Goal: Task Accomplishment & Management: Use online tool/utility

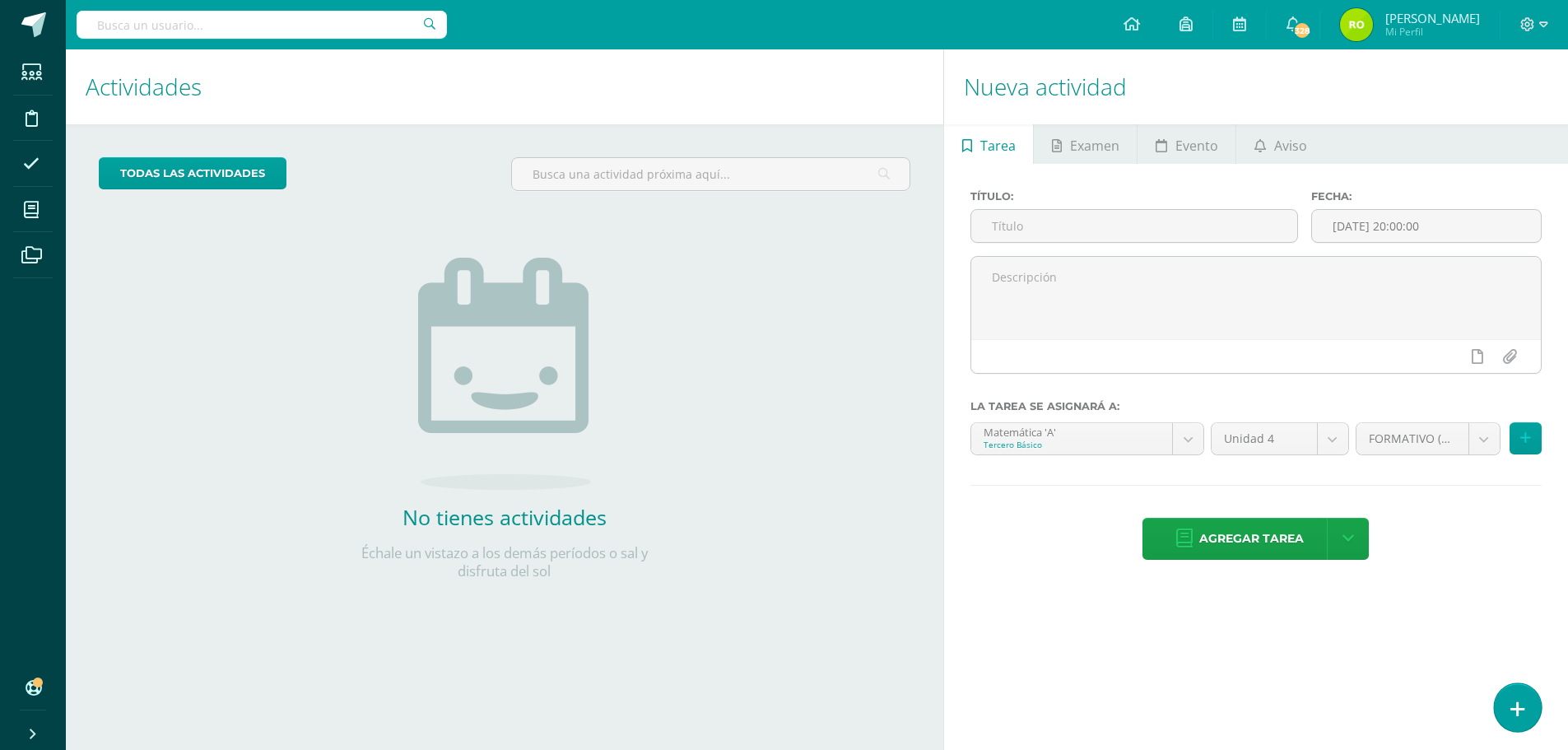
click at [1521, 707] on icon at bounding box center [1518, 709] width 15 height 19
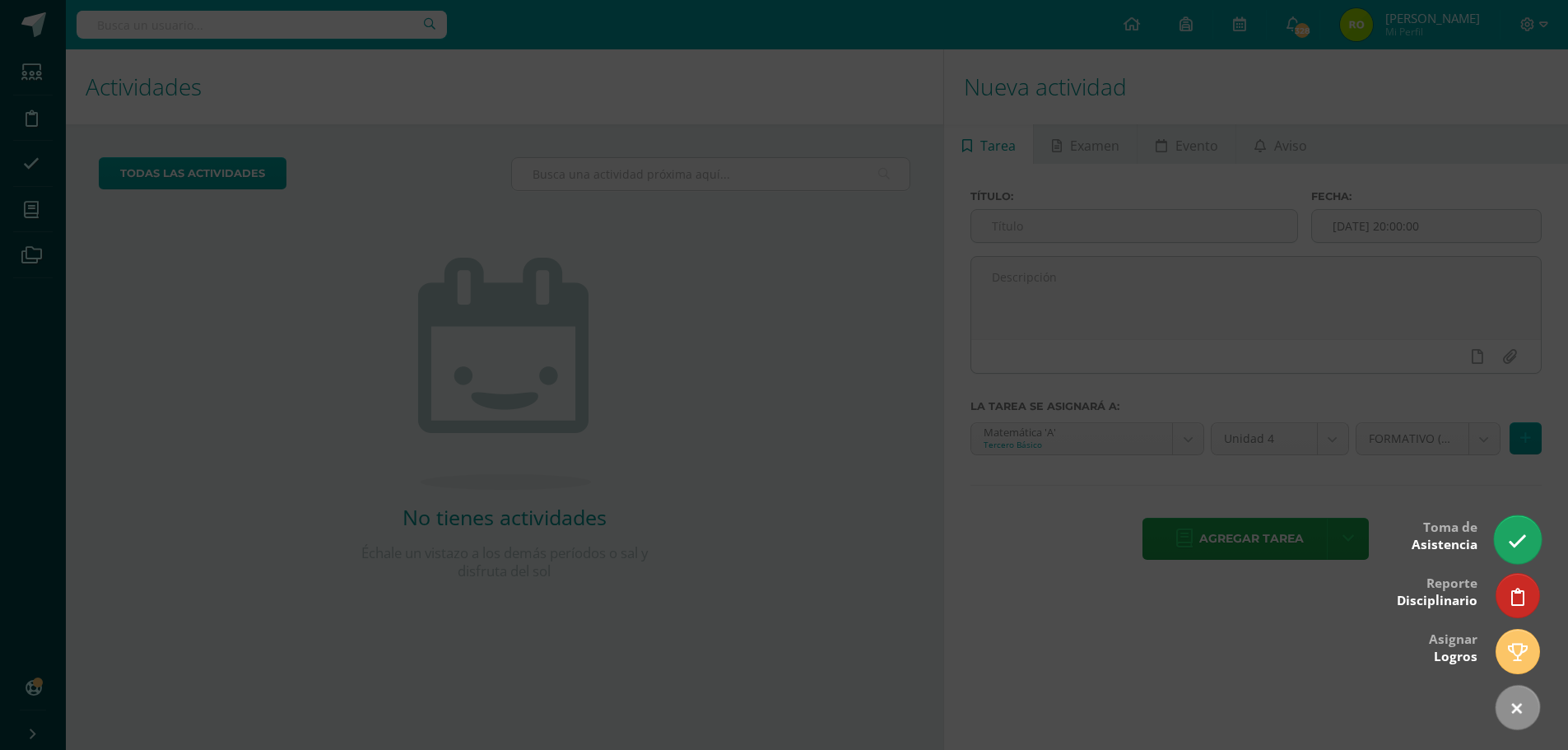
click at [1519, 536] on icon at bounding box center [1518, 541] width 19 height 19
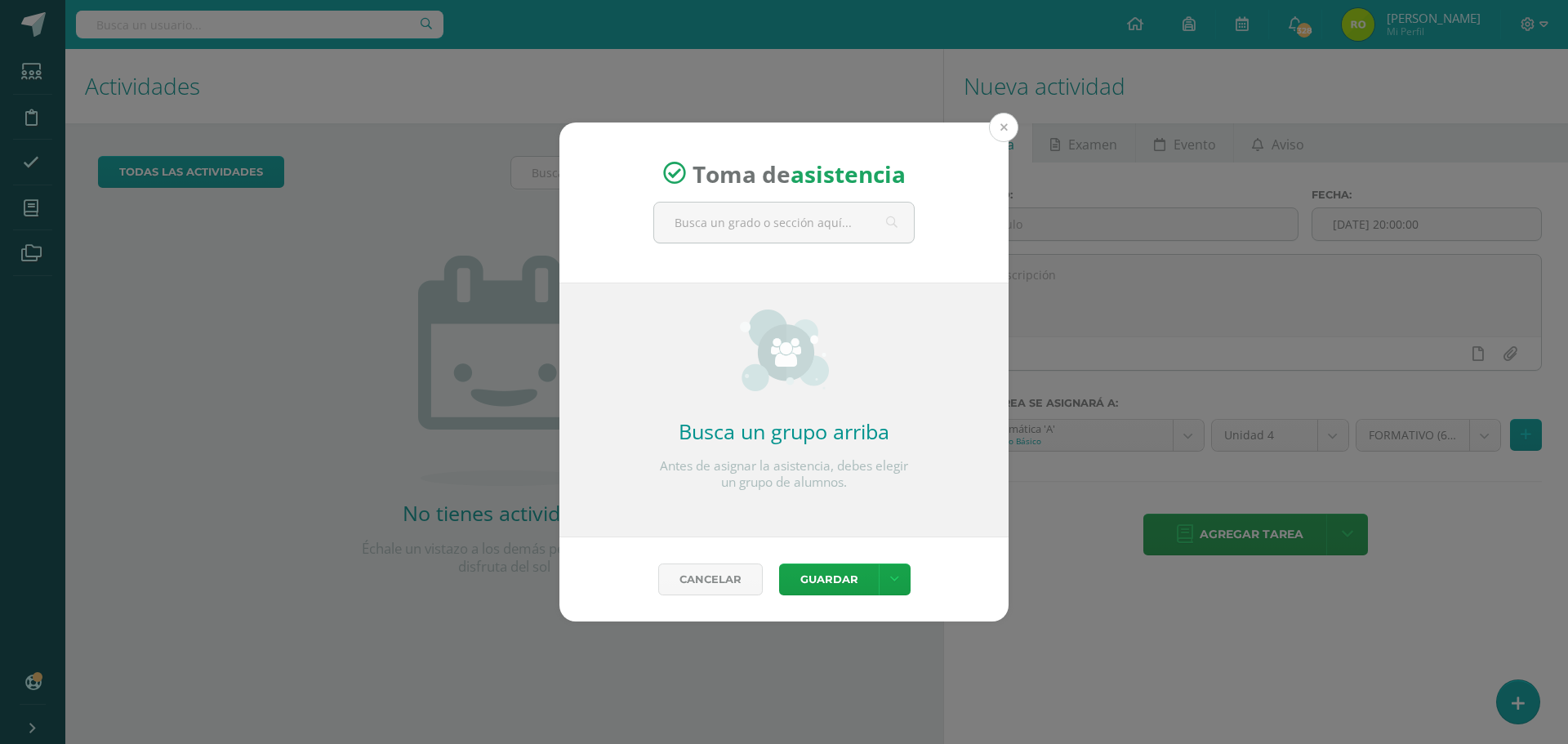
click at [1005, 123] on button at bounding box center [1003, 127] width 29 height 29
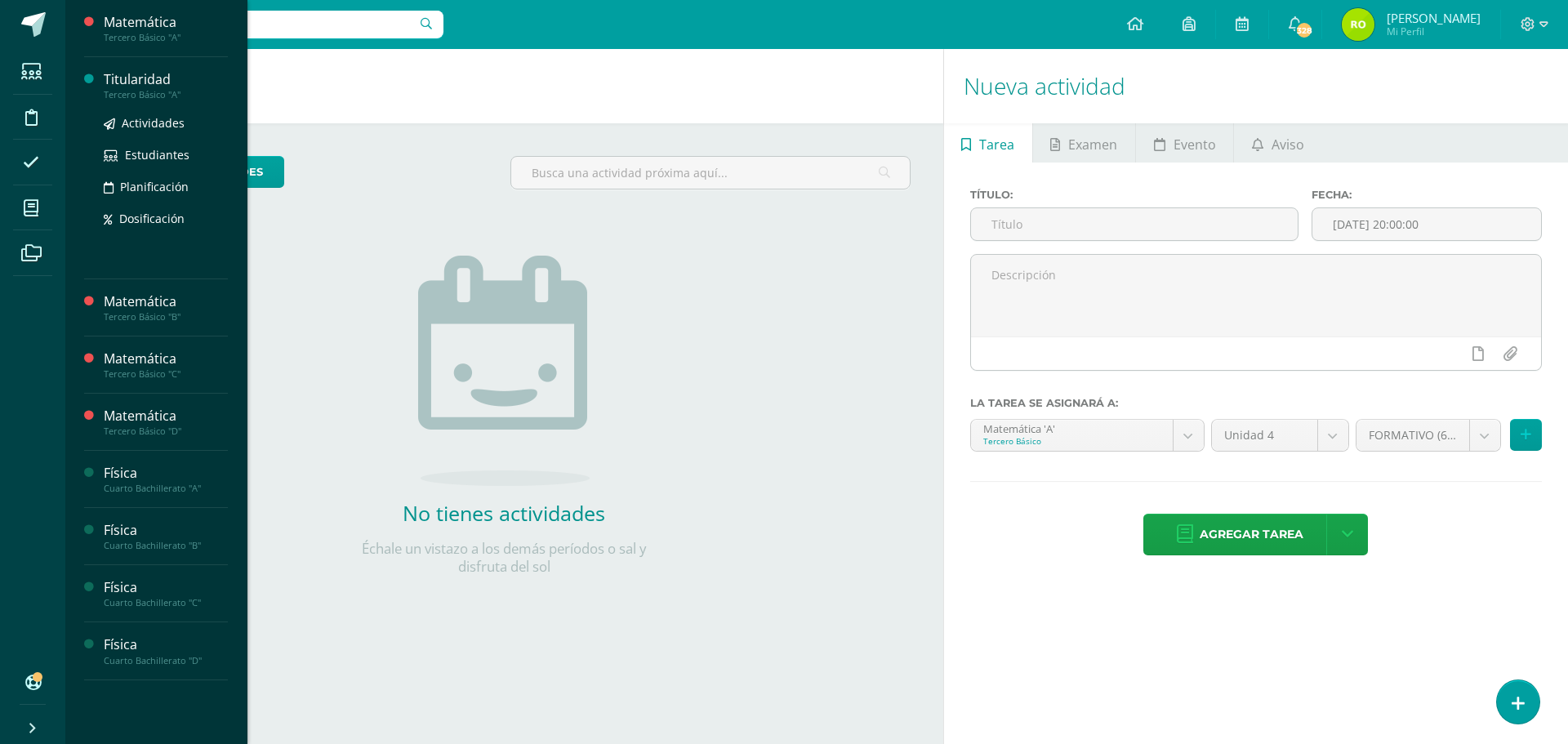
click at [125, 87] on div "Titularidad" at bounding box center [165, 79] width 124 height 19
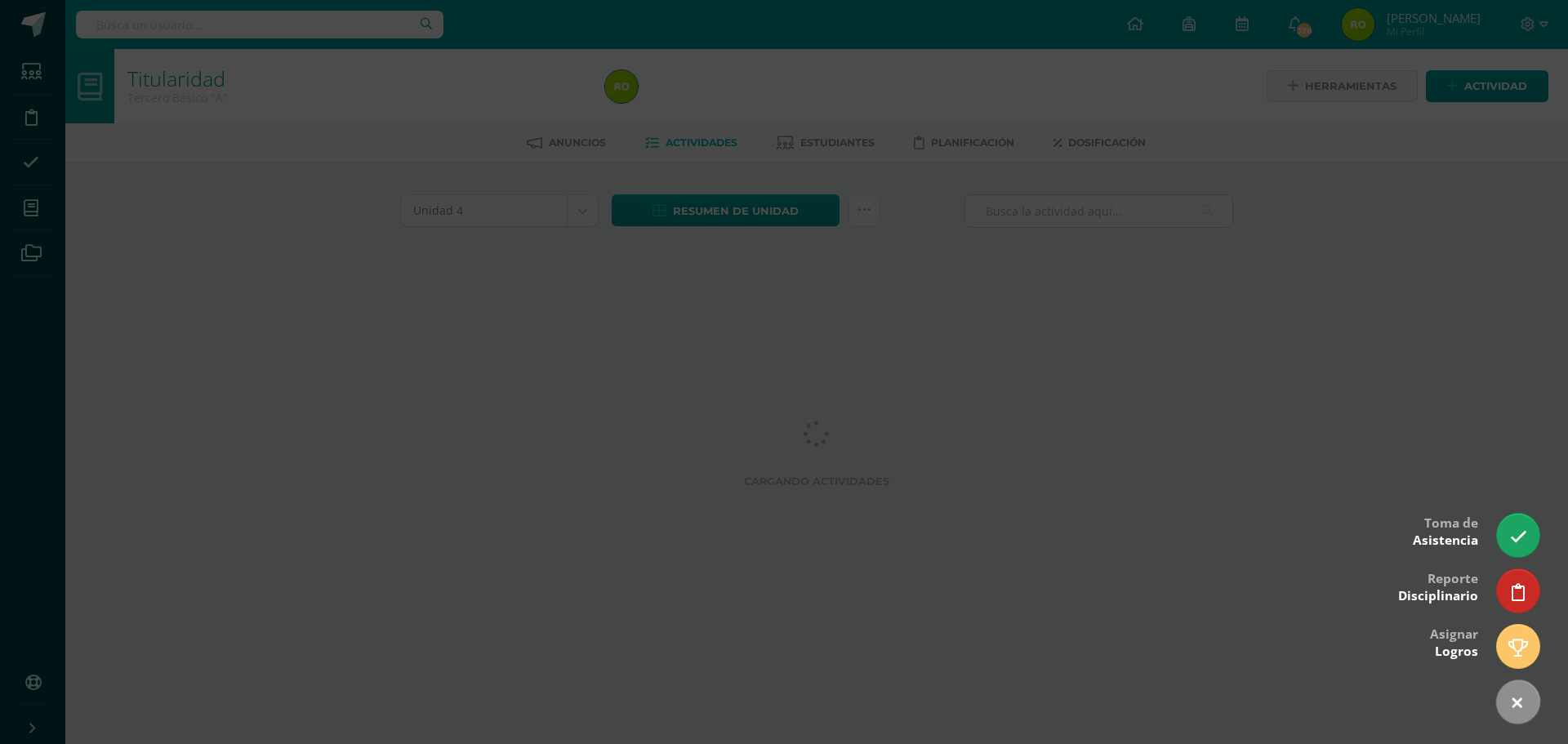
click at [1519, 534] on icon at bounding box center [1519, 537] width 18 height 18
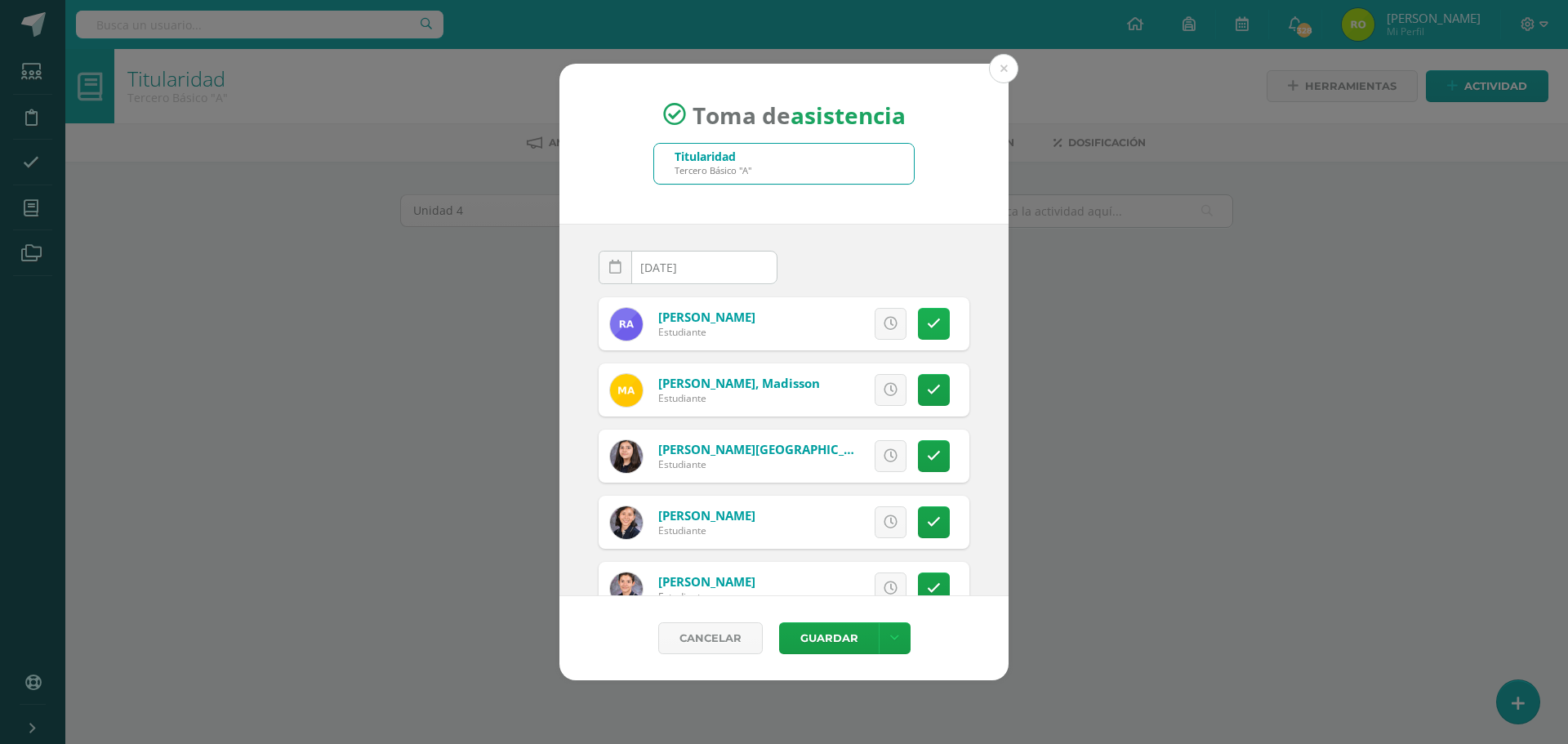
click at [927, 321] on icon at bounding box center [933, 324] width 14 height 14
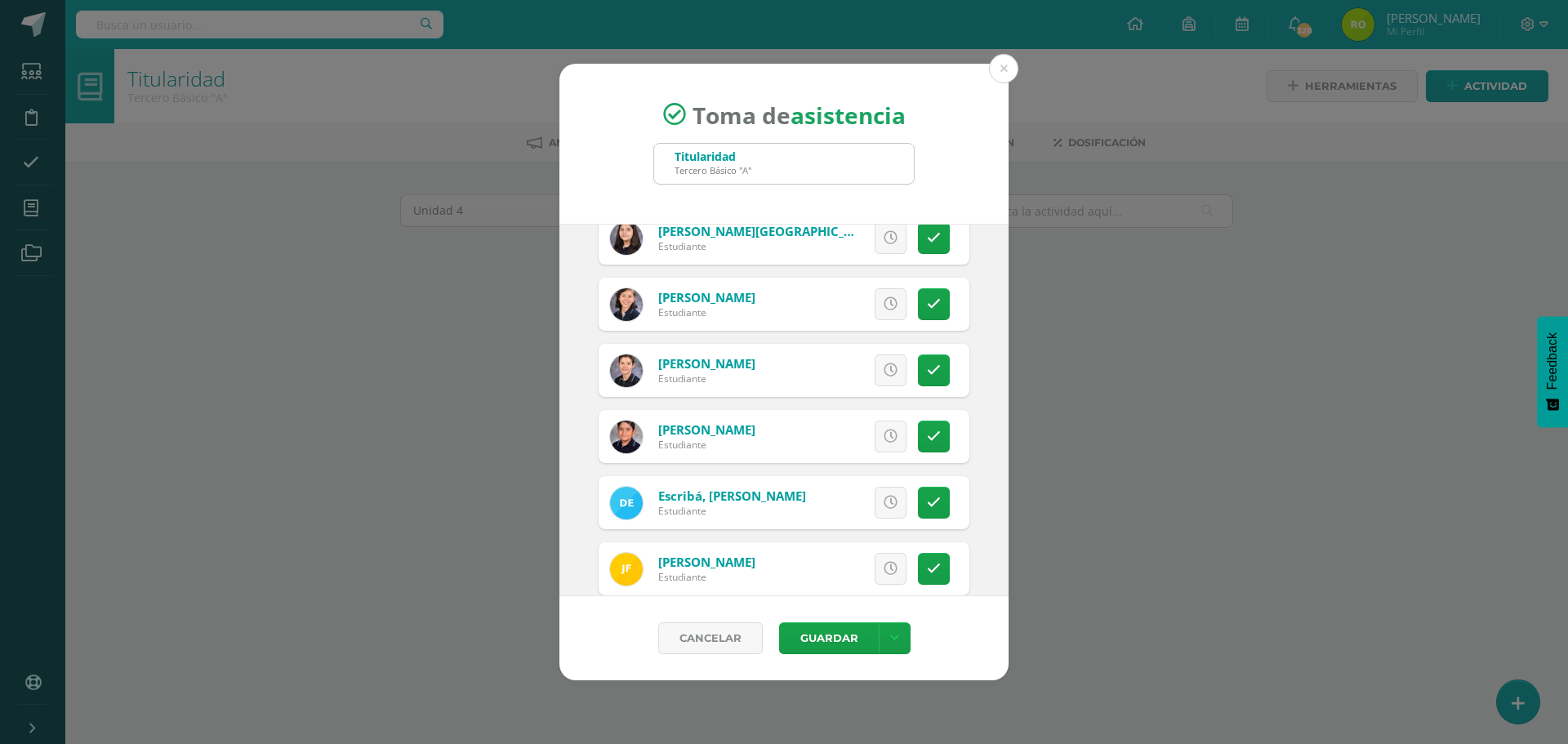
scroll to position [245, 0]
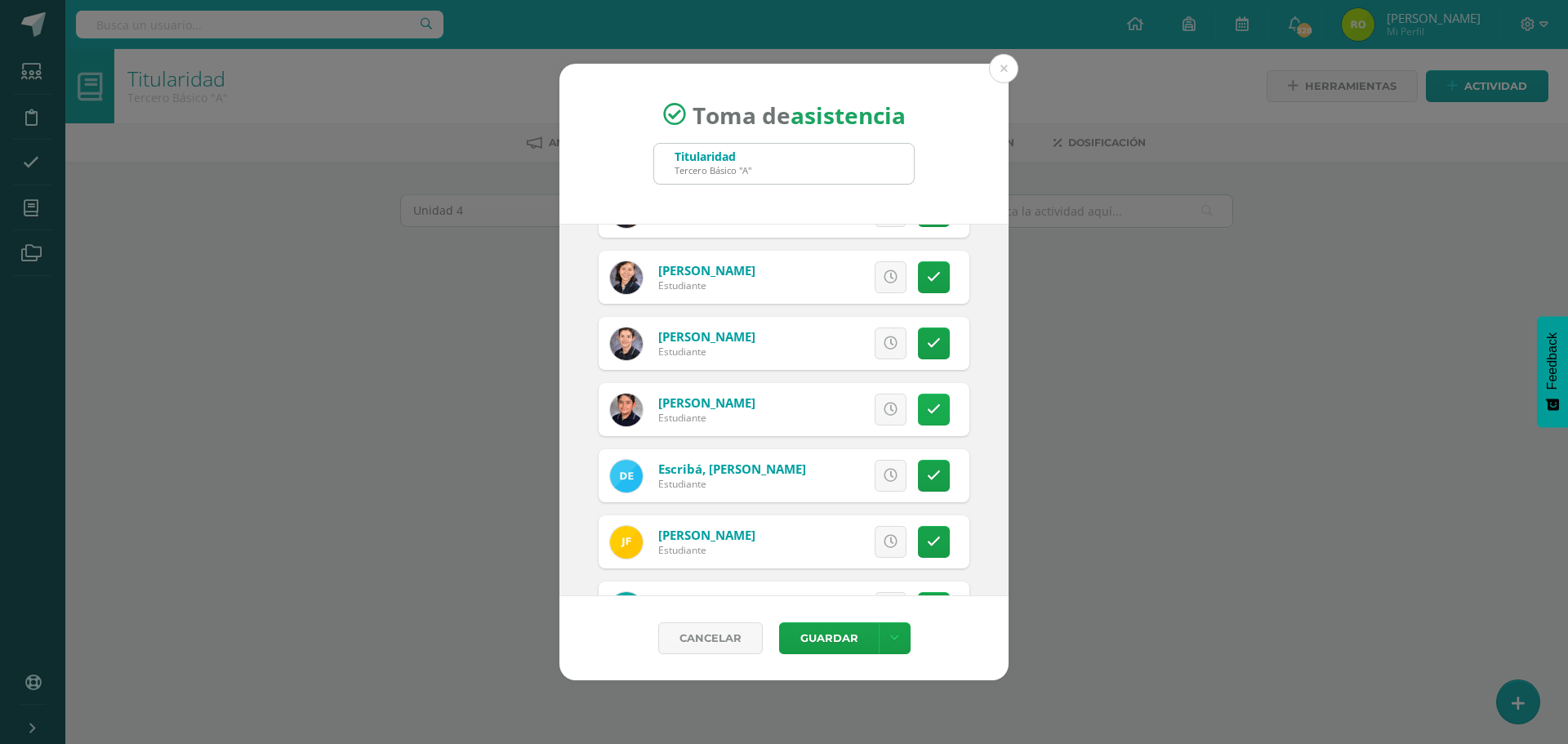
click at [927, 414] on icon at bounding box center [933, 410] width 14 height 14
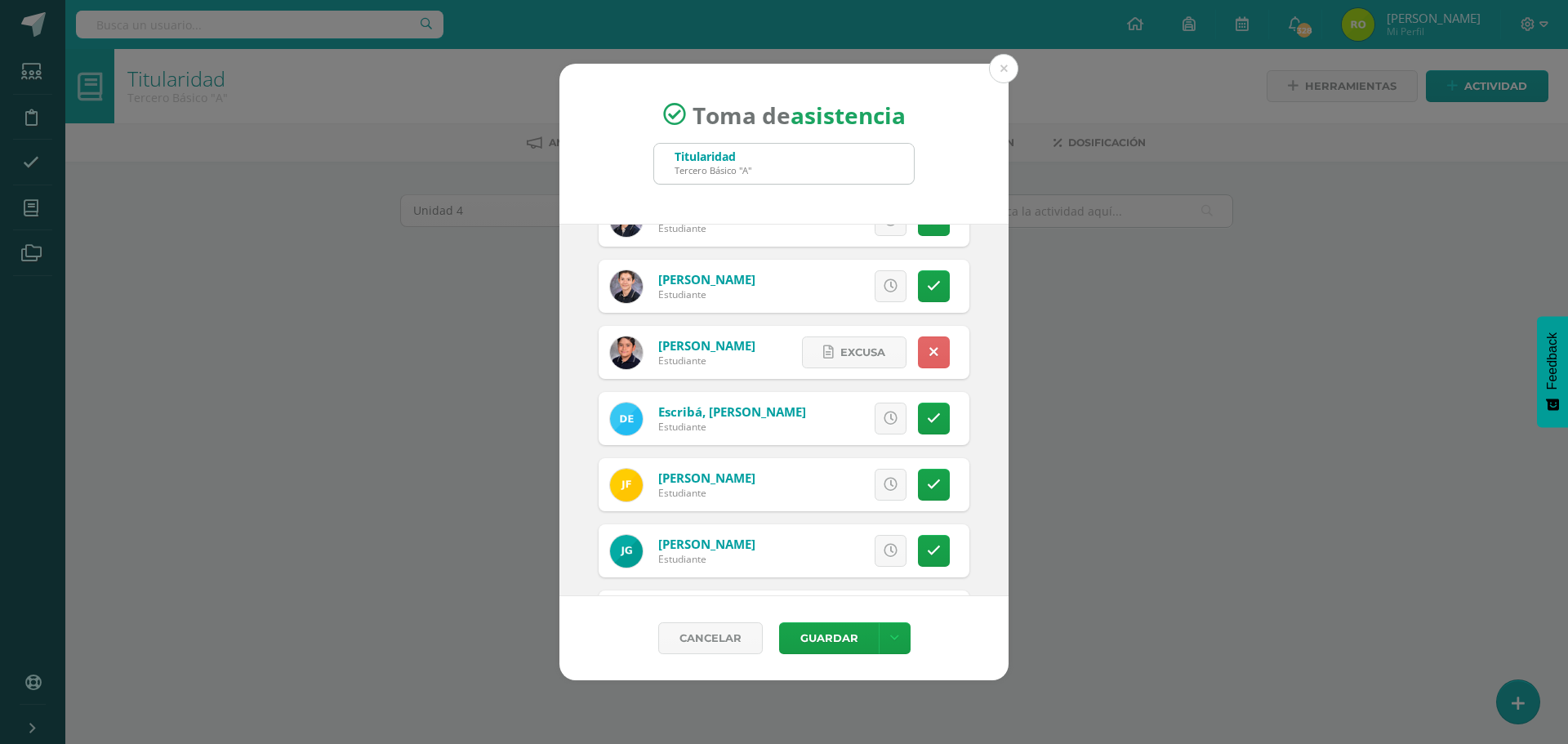
scroll to position [327, 0]
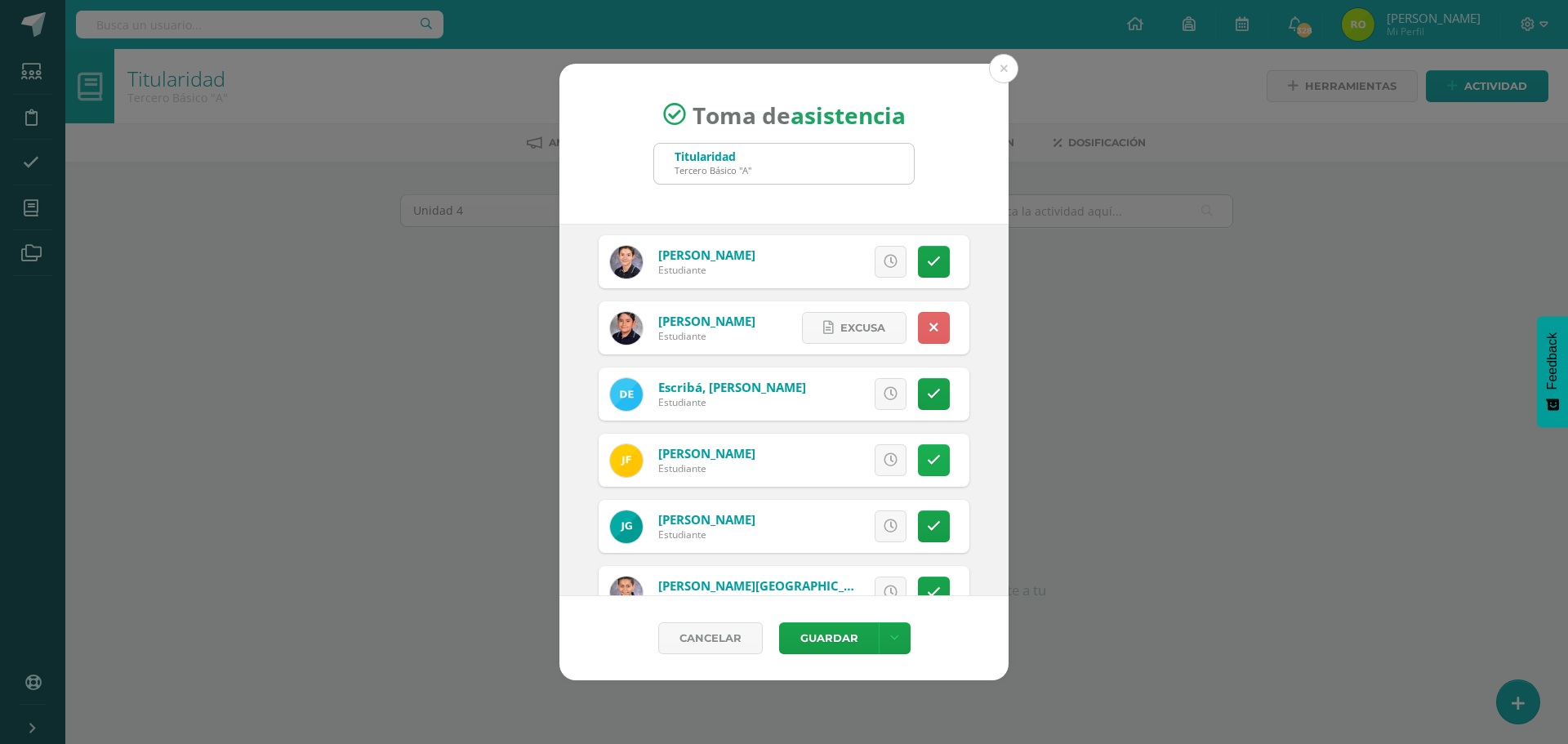
click at [927, 465] on icon at bounding box center [933, 460] width 14 height 14
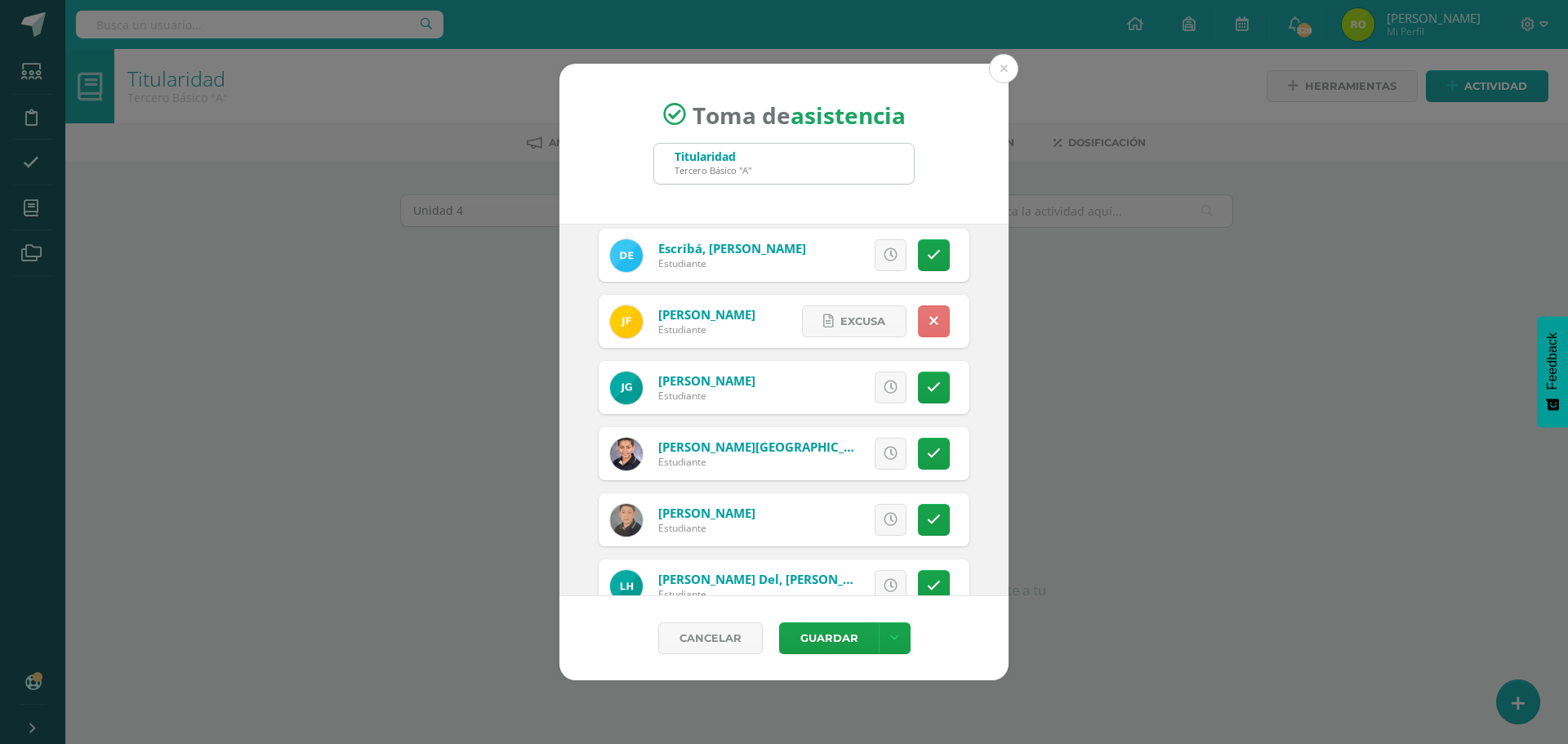
scroll to position [490, 0]
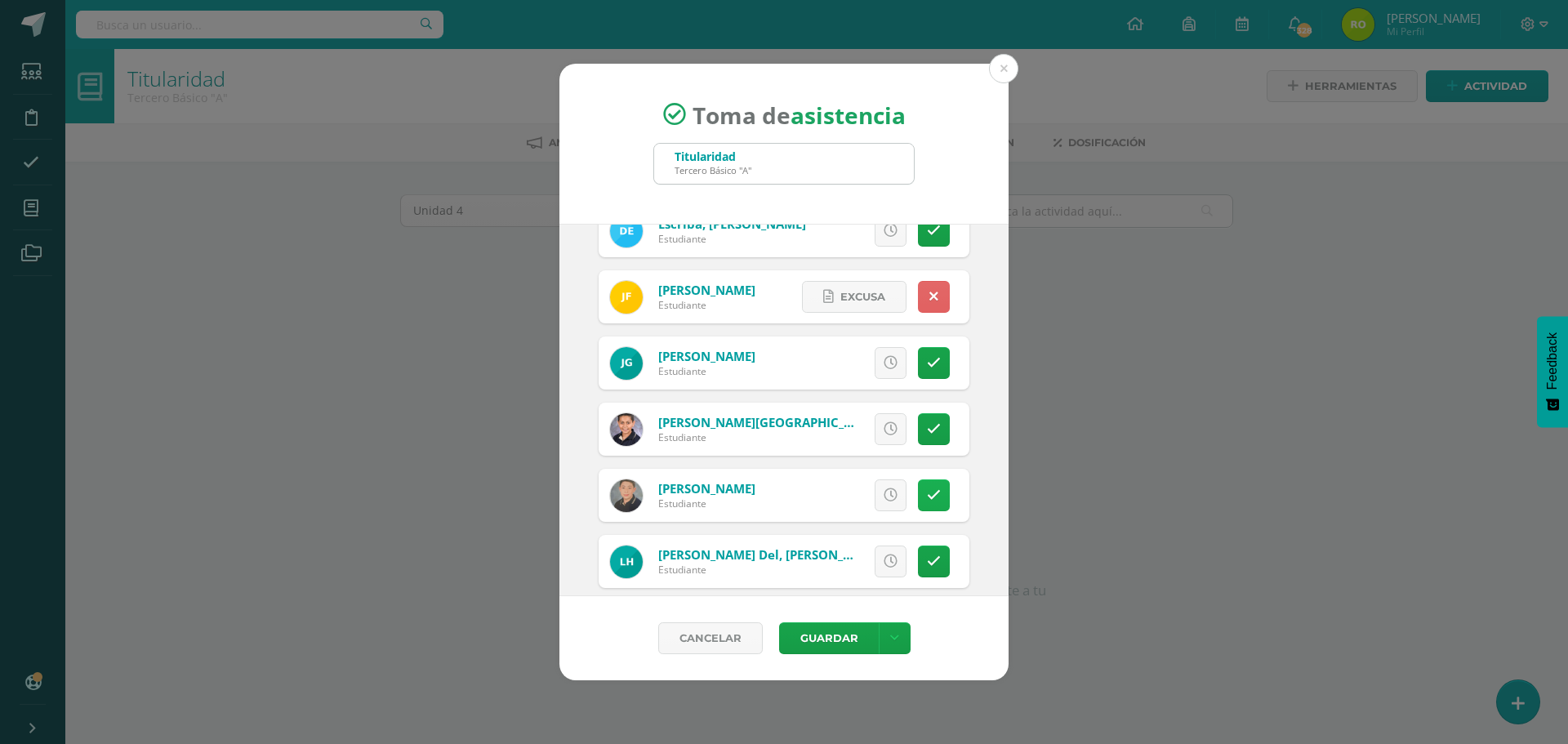
click at [918, 511] on link at bounding box center [934, 495] width 32 height 32
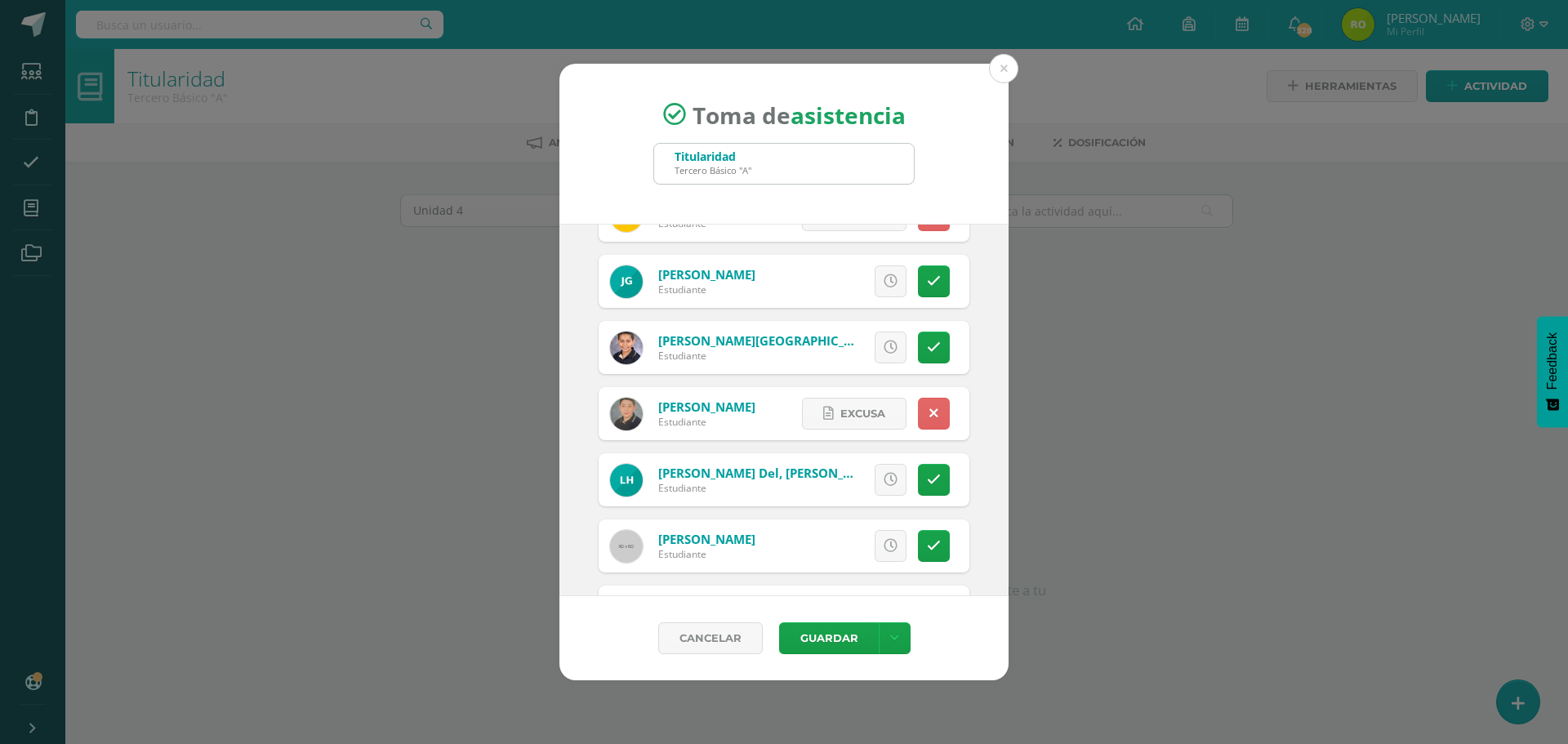
scroll to position [653, 0]
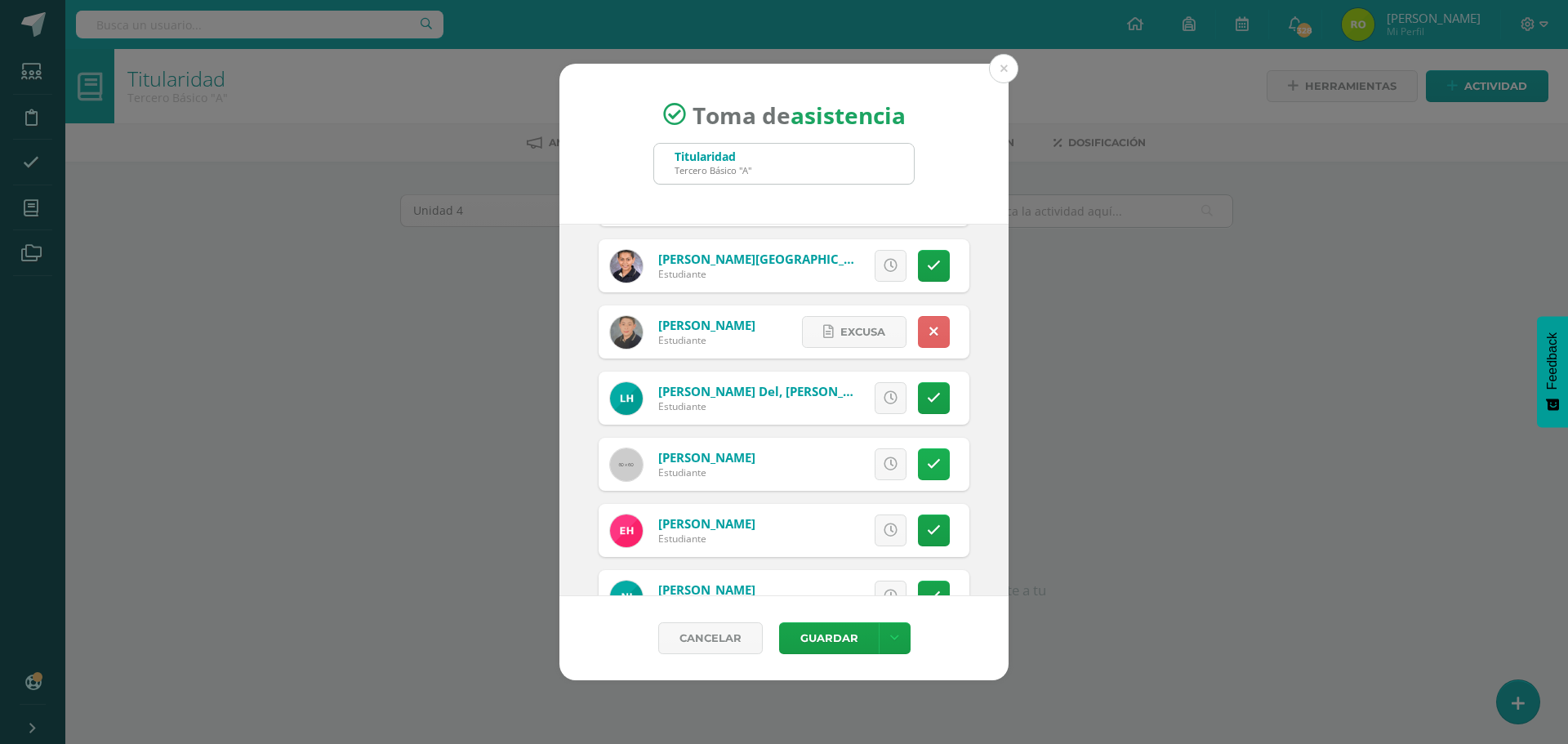
click at [927, 464] on icon at bounding box center [933, 464] width 14 height 14
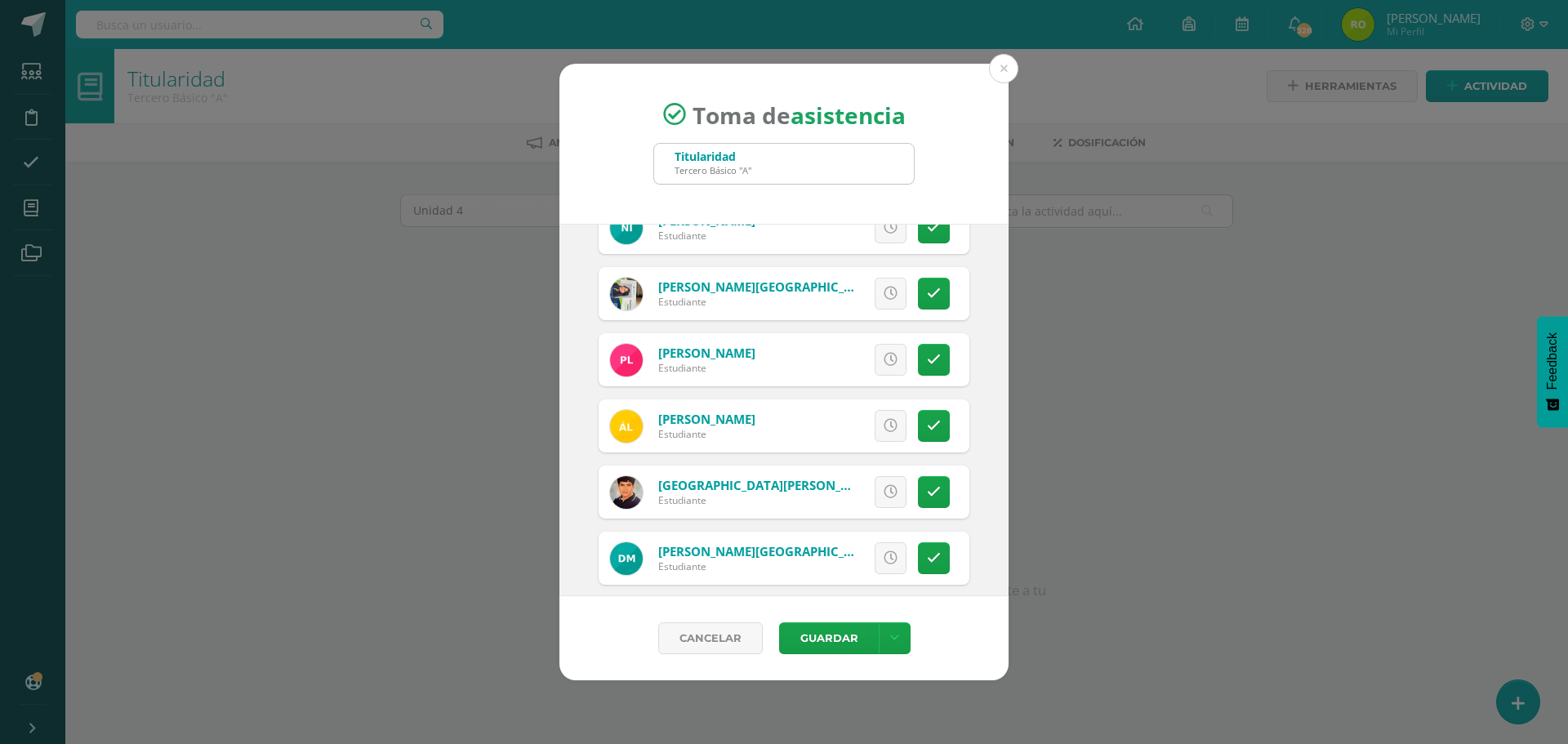
scroll to position [1062, 0]
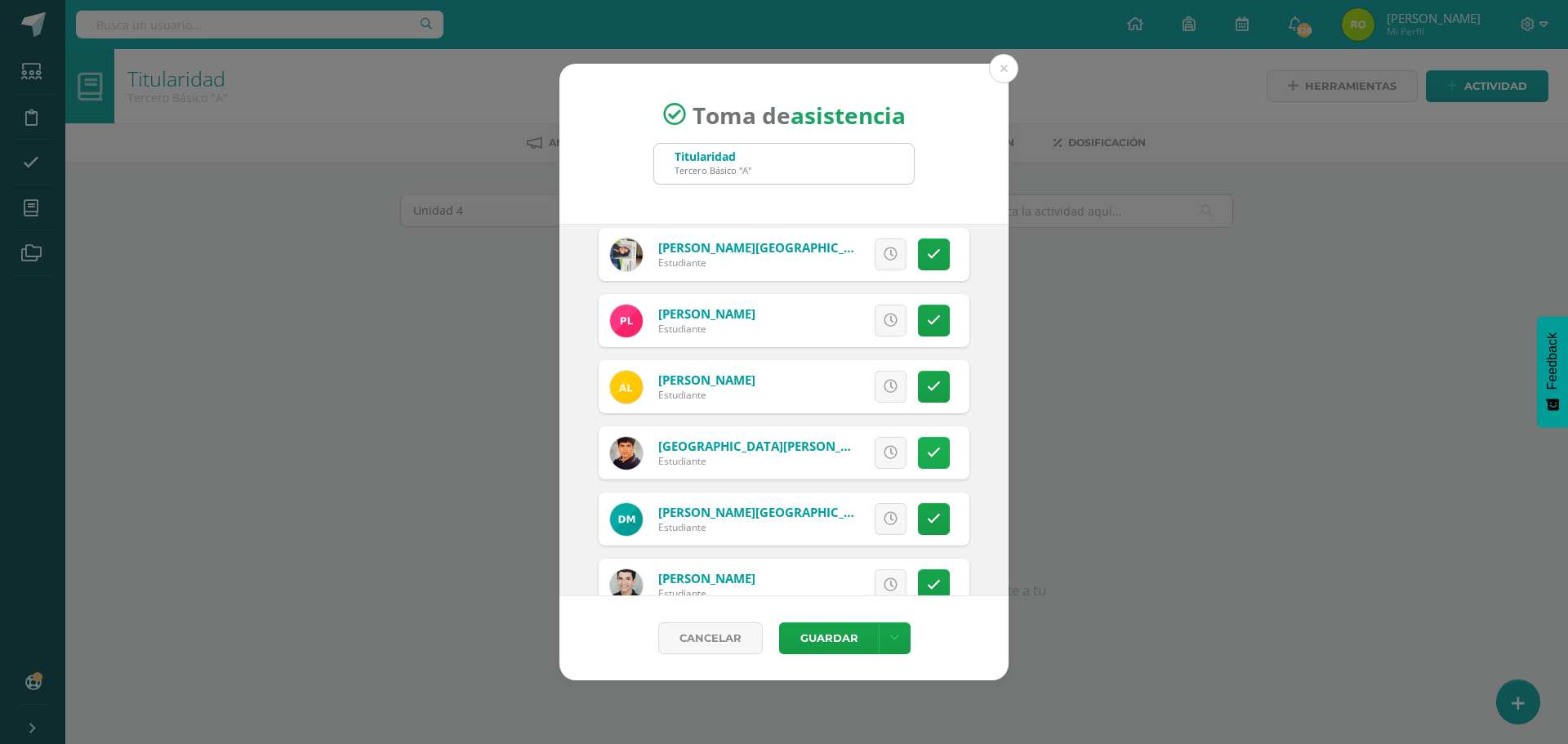
click at [927, 453] on icon at bounding box center [933, 453] width 14 height 14
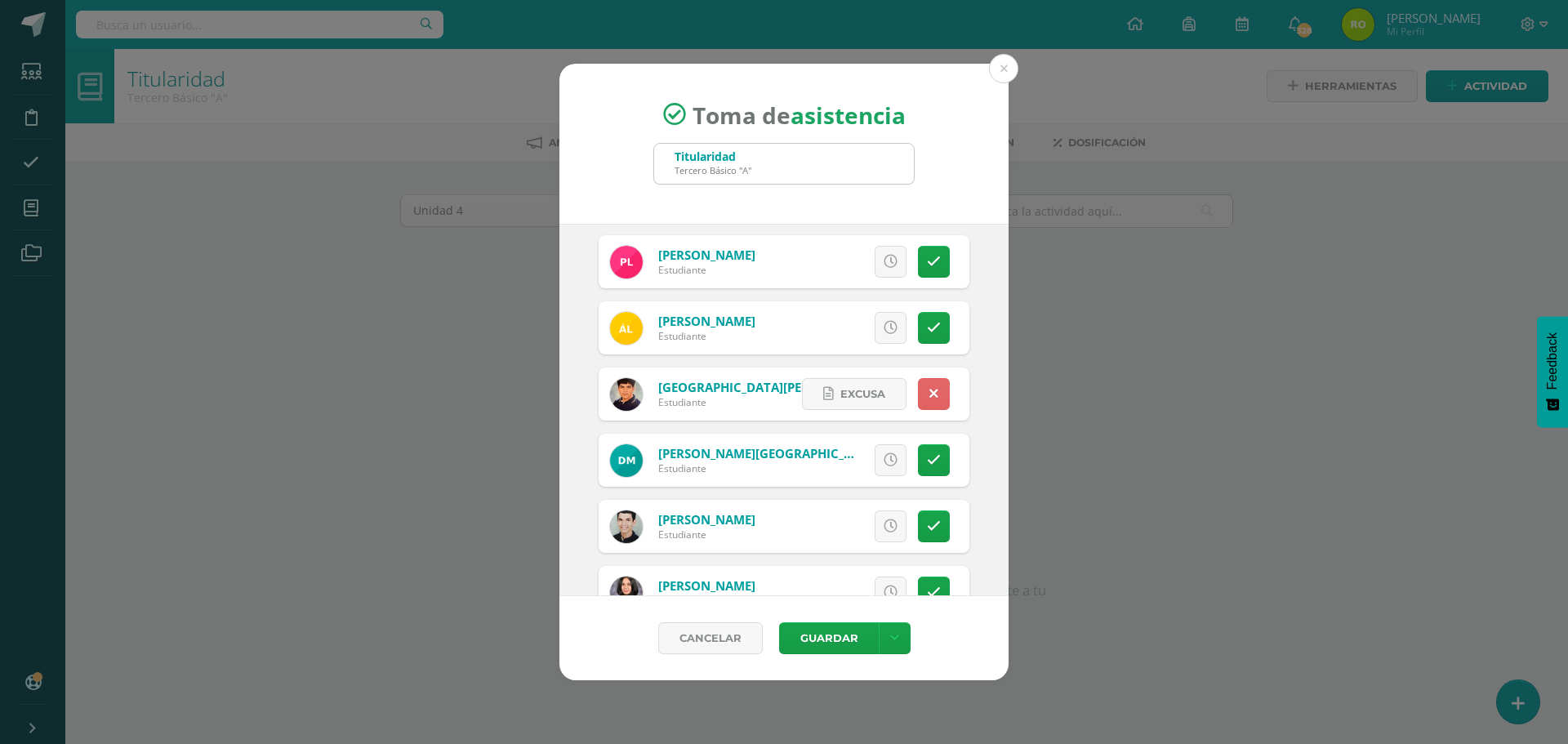
scroll to position [1144, 0]
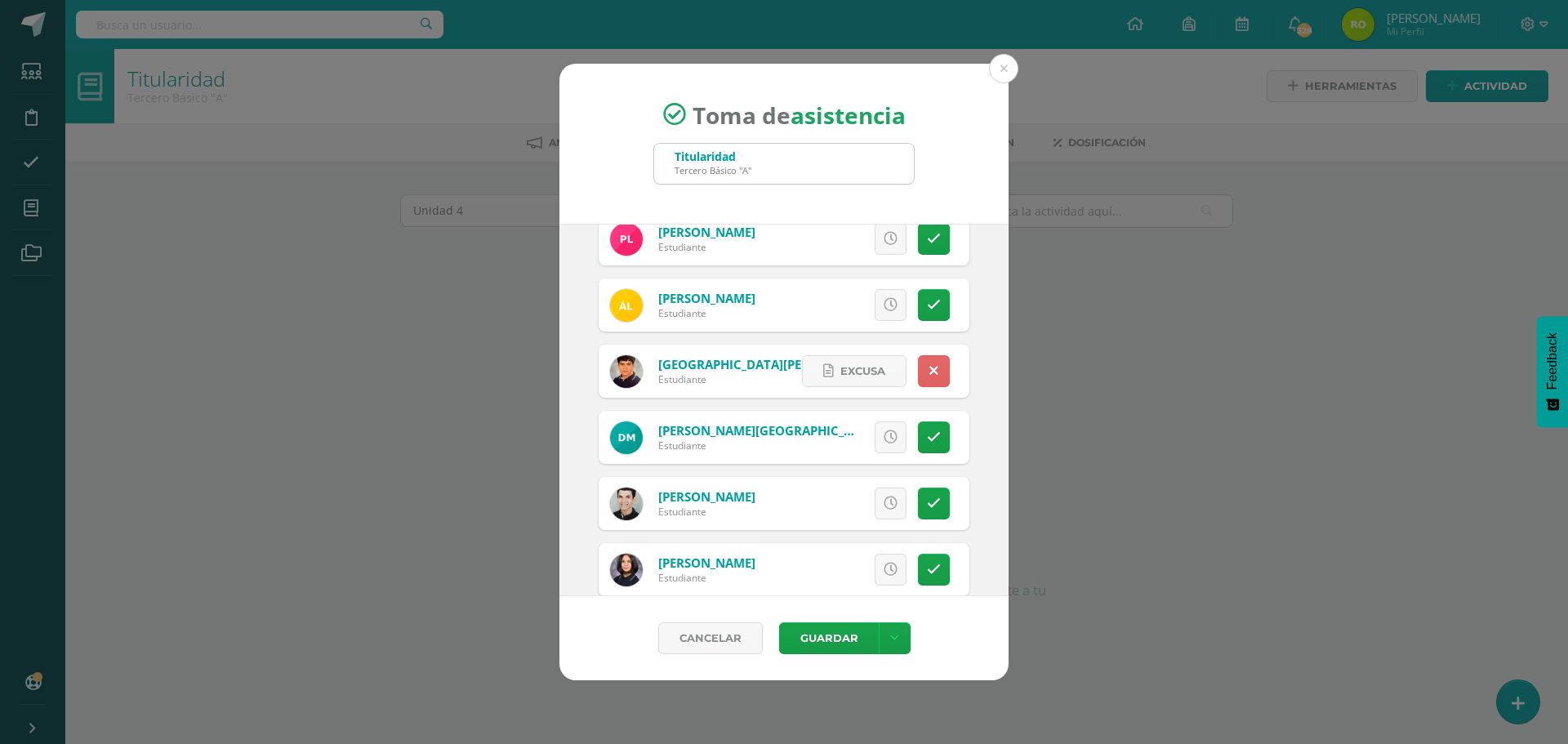
click at [940, 423] on div "Excusa Detalles sobre excusa: Añadir excusa a todas las inasistencias del día C…" at bounding box center [852, 438] width 235 height 53
click at [918, 440] on link at bounding box center [934, 437] width 32 height 32
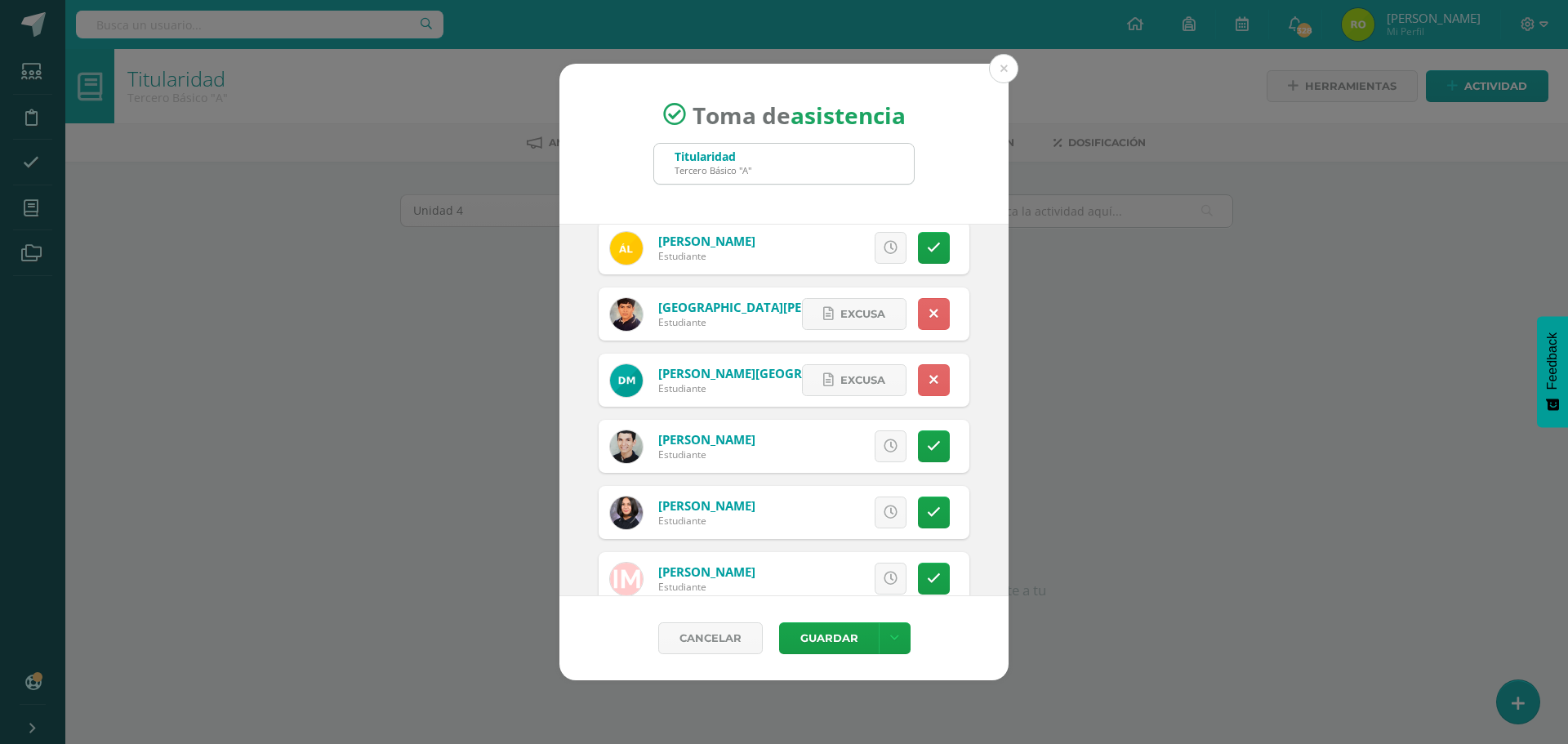
scroll to position [1225, 0]
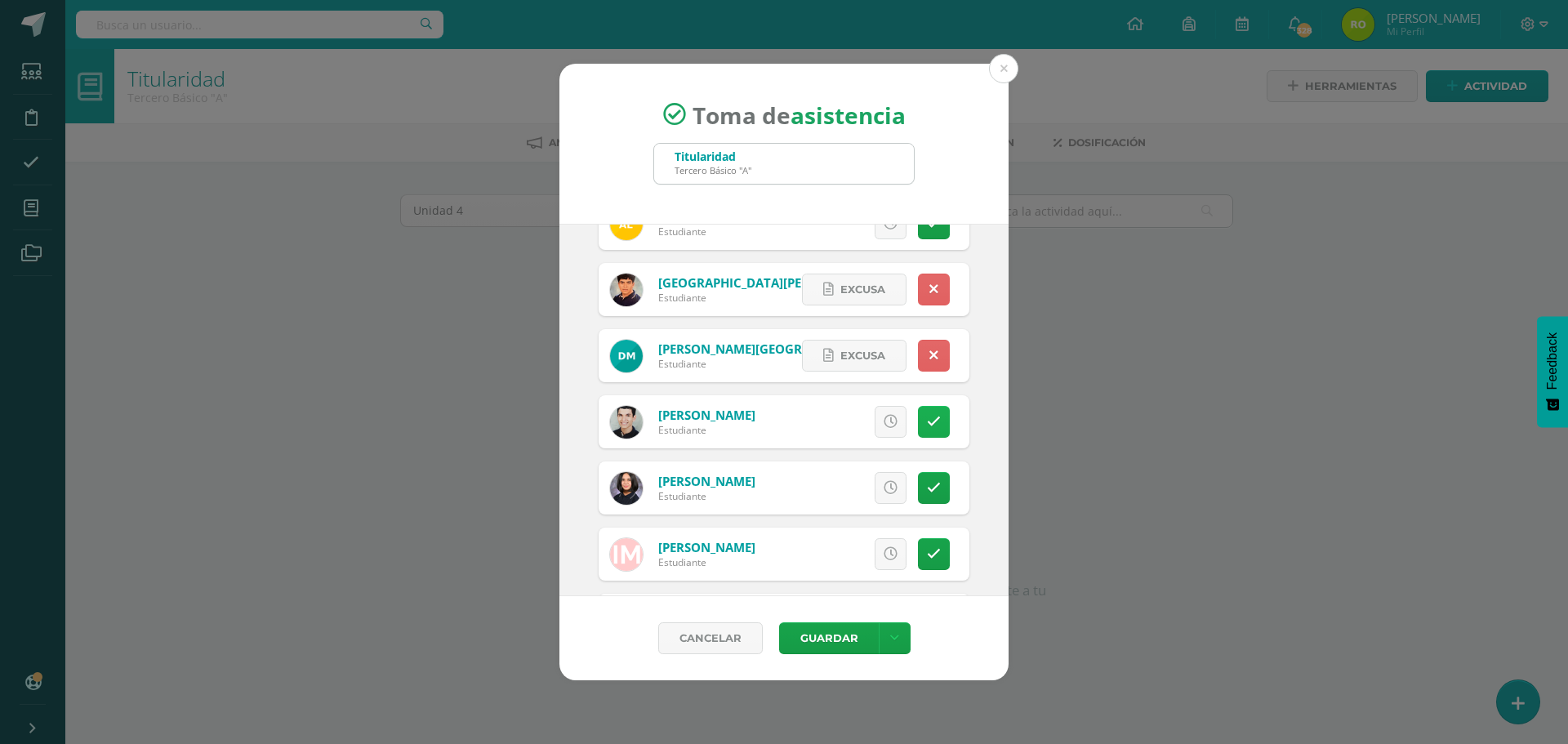
click at [927, 424] on icon at bounding box center [933, 421] width 14 height 14
click at [931, 492] on link at bounding box center [934, 488] width 32 height 32
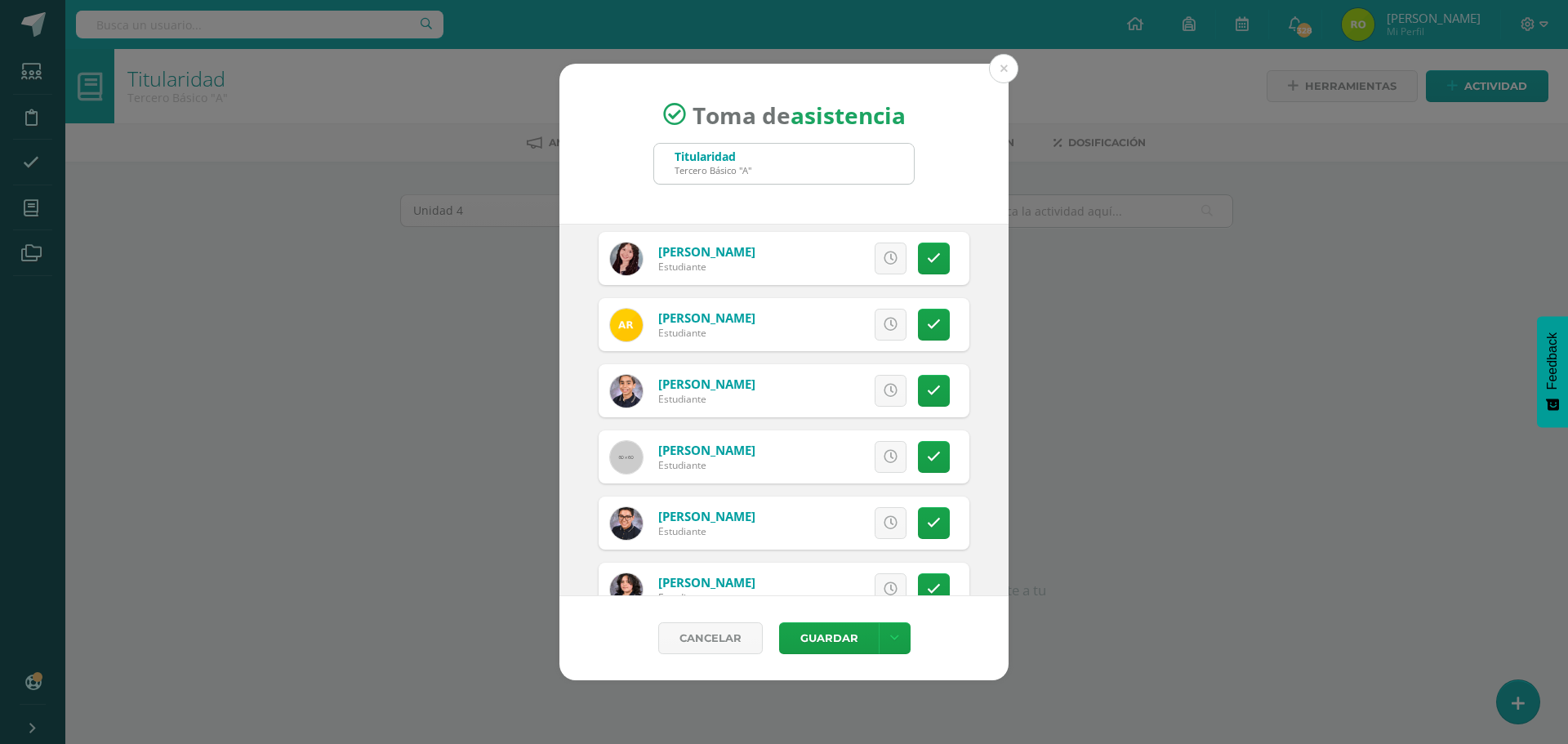
scroll to position [2205, 0]
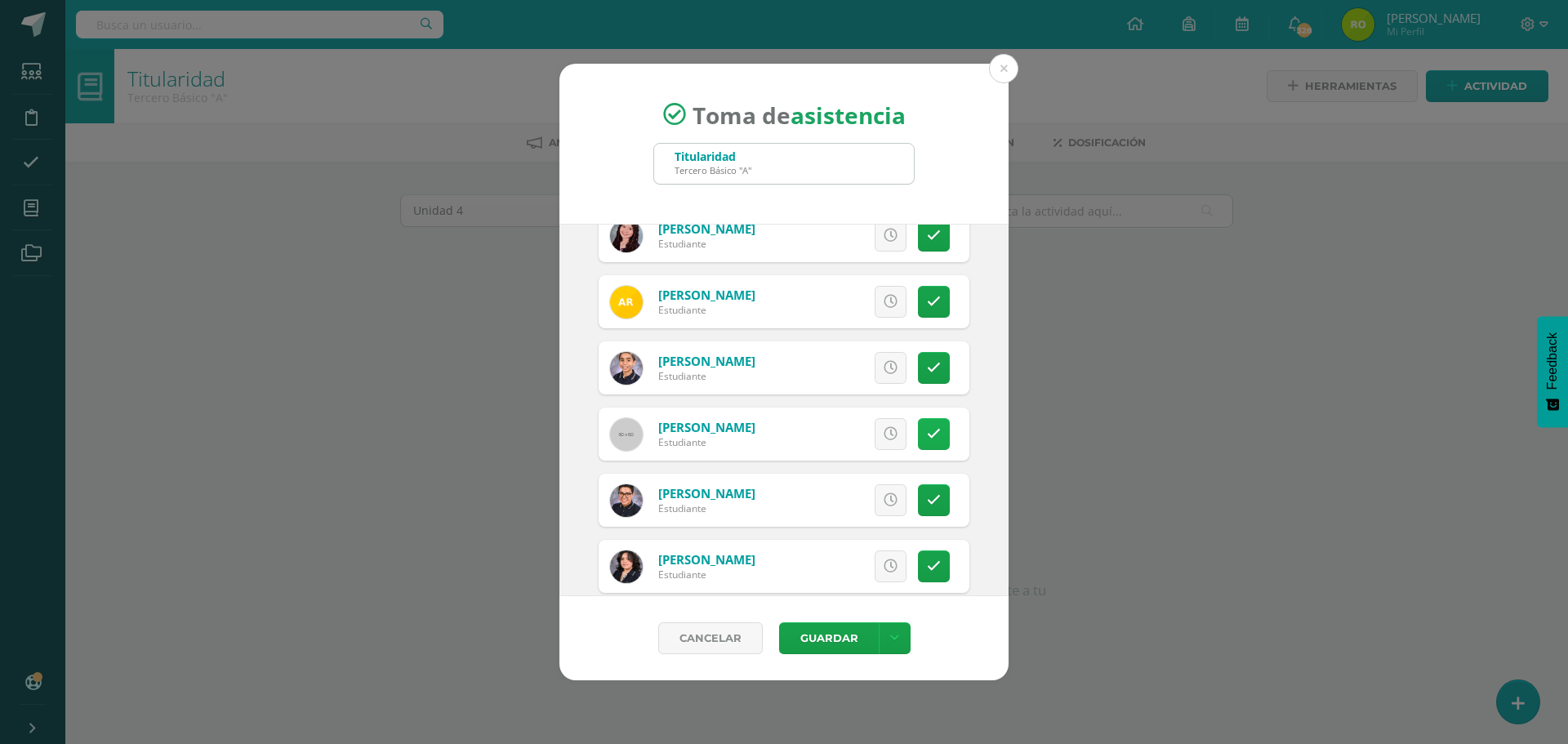
click at [930, 440] on link at bounding box center [934, 434] width 32 height 32
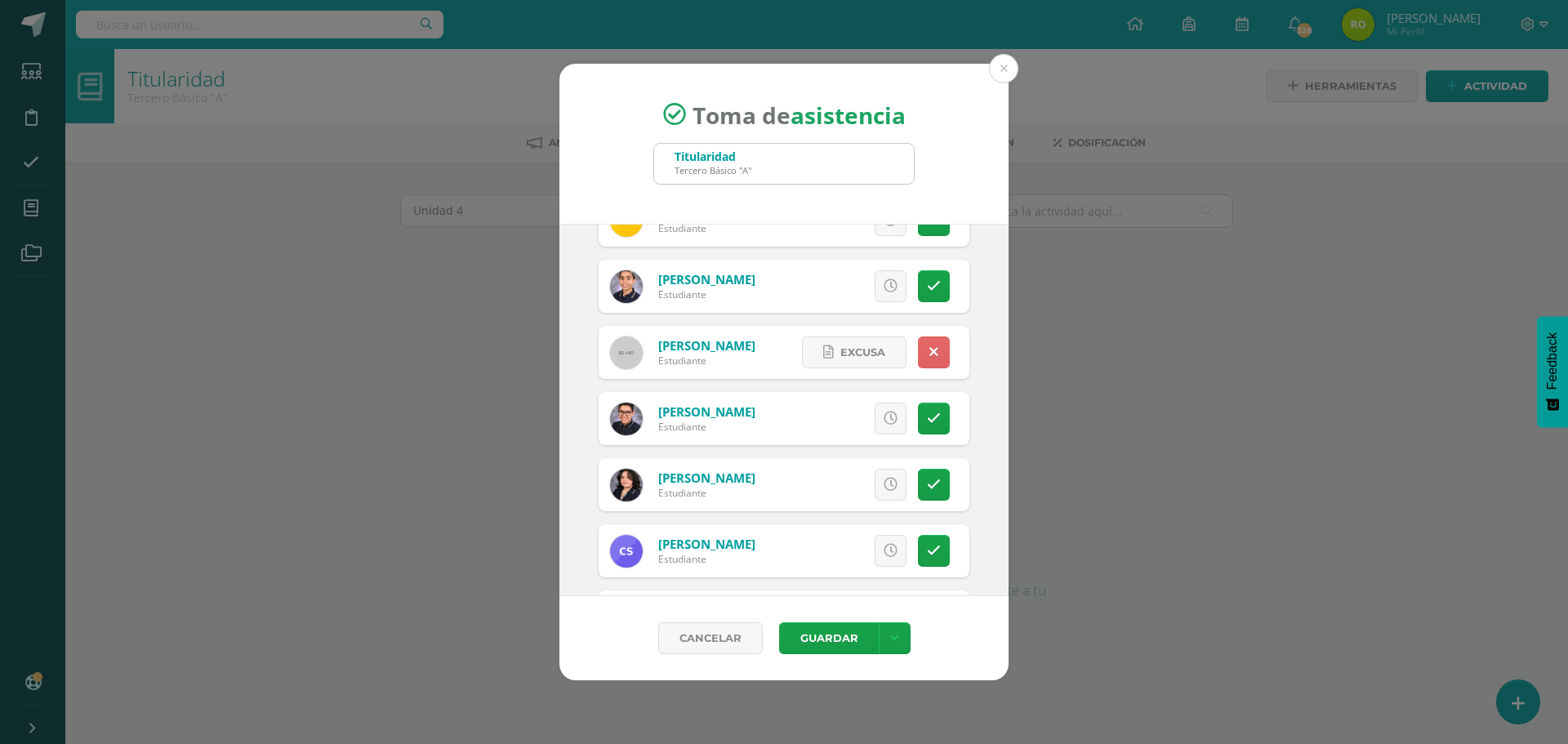
scroll to position [2369, 0]
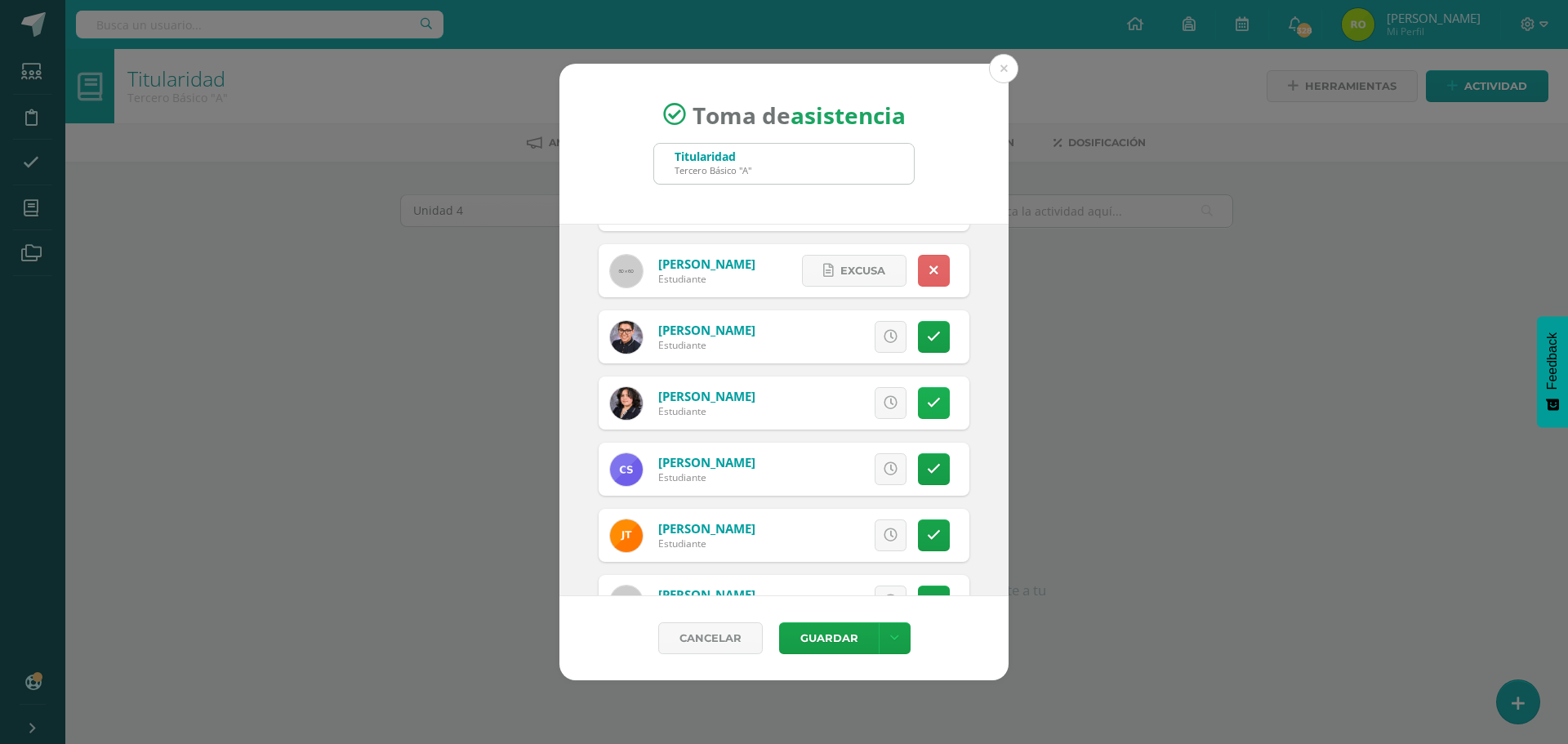
click at [927, 405] on icon at bounding box center [933, 403] width 14 height 14
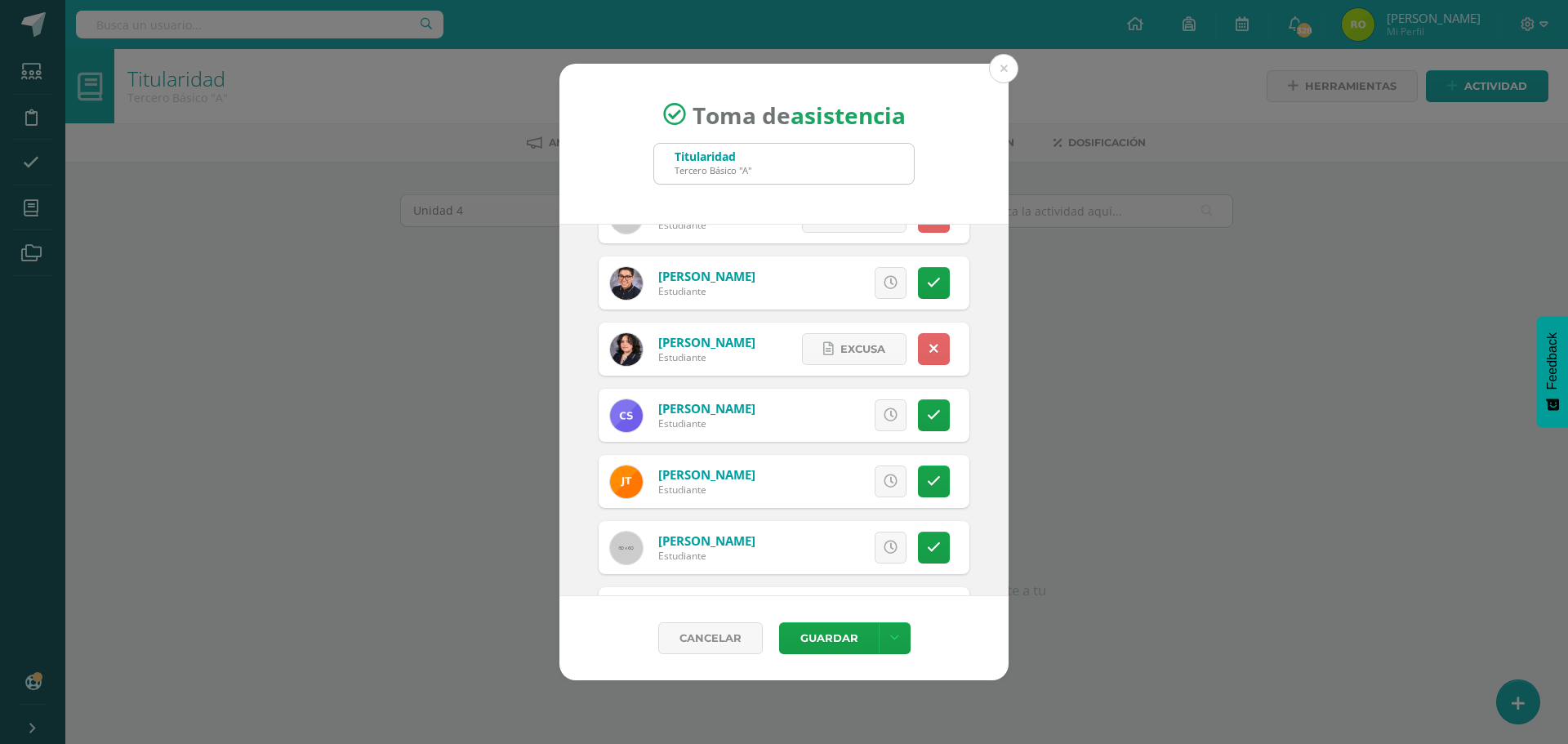
scroll to position [2451, 0]
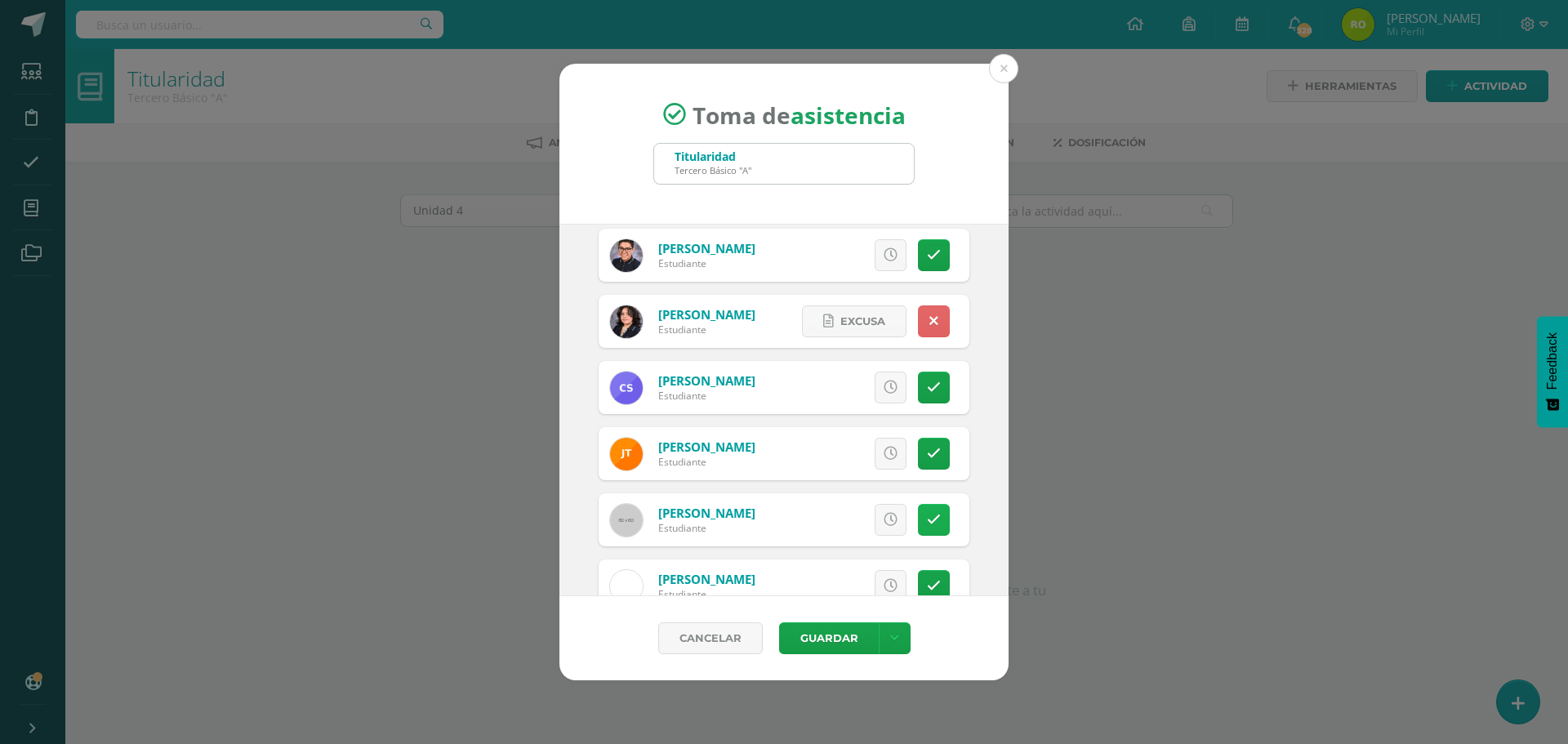
click at [928, 520] on link at bounding box center [934, 520] width 32 height 32
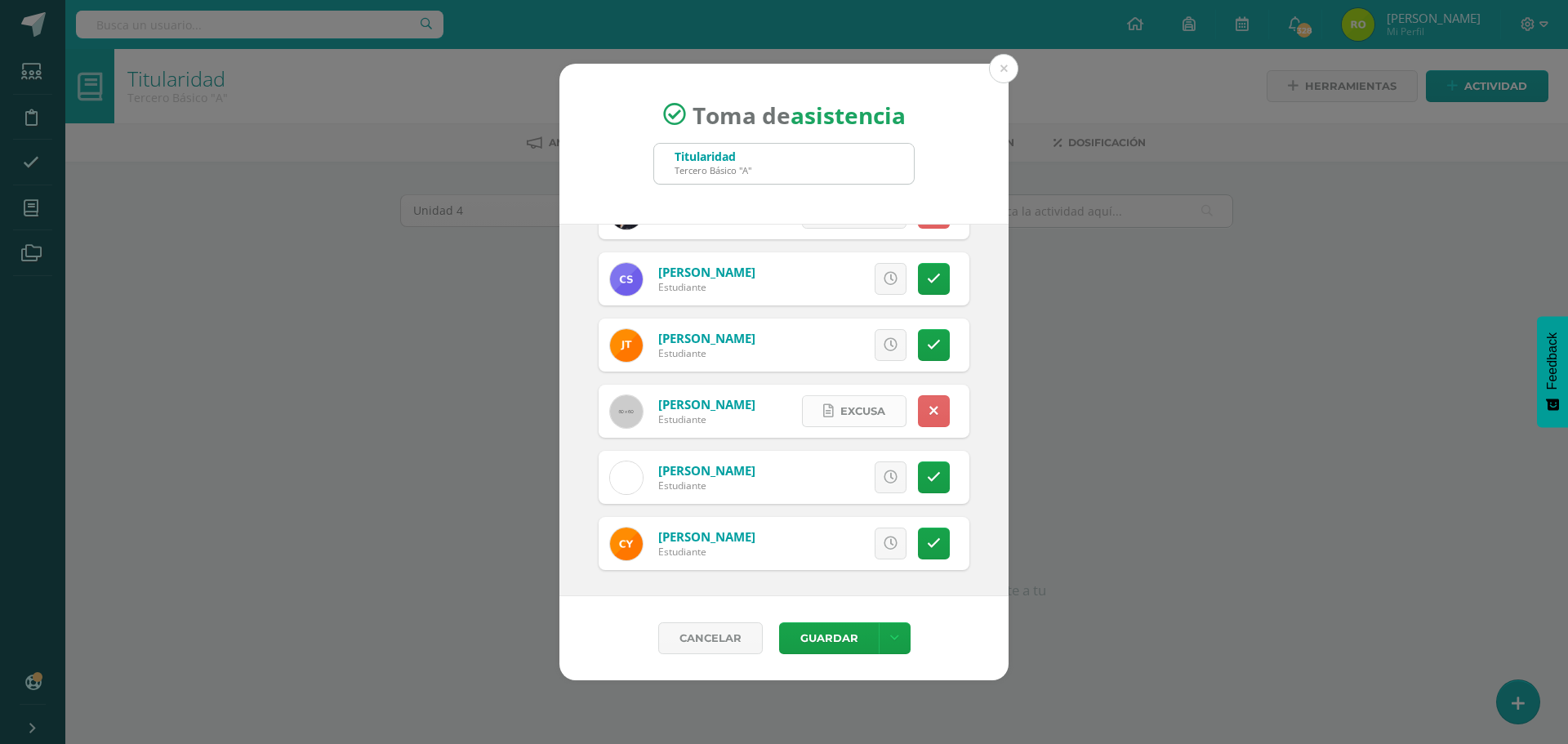
scroll to position [2560, 0]
click at [836, 642] on button "Guardar" at bounding box center [828, 638] width 99 height 32
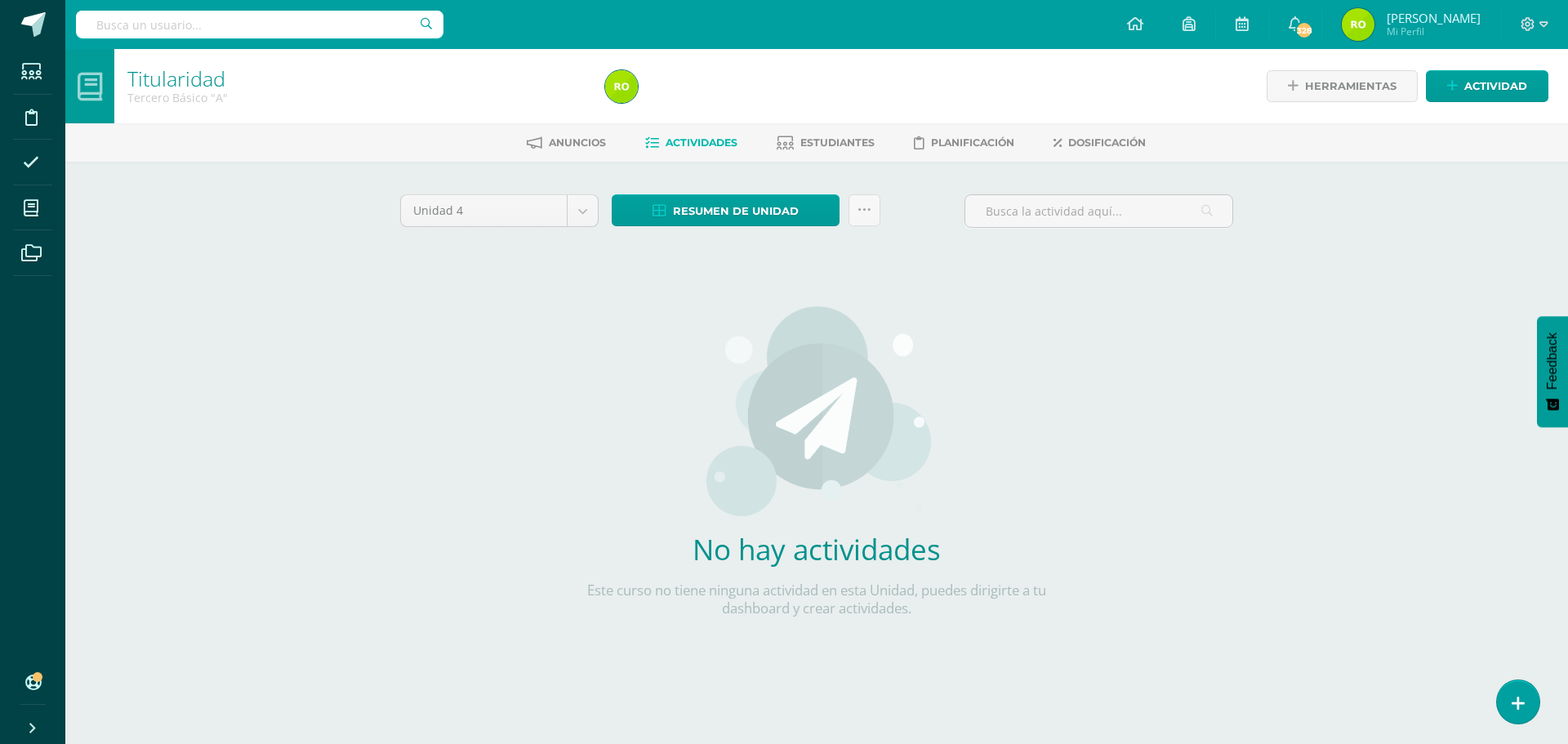
click at [1226, 513] on div "Unidad 4 Unidad 1 Unidad 2 Unidad 3 Unidad 4 Resumen de unidad Descargar como H…" at bounding box center [817, 432] width 846 height 475
